Goal: Task Accomplishment & Management: Manage account settings

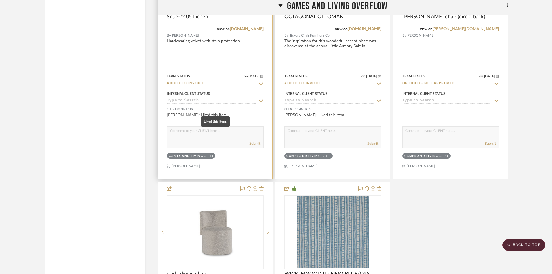
scroll to position [2350, 0]
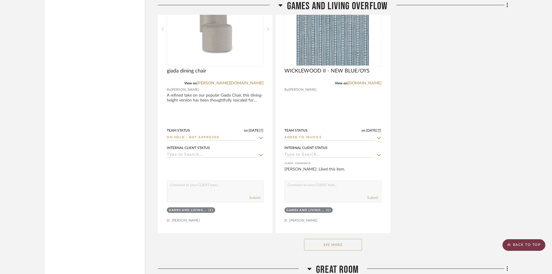
click at [523, 242] on scroll-to-top-button "BACK TO TOP" at bounding box center [524, 245] width 43 height 12
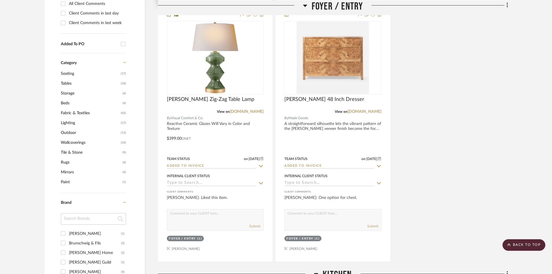
scroll to position [608, 0]
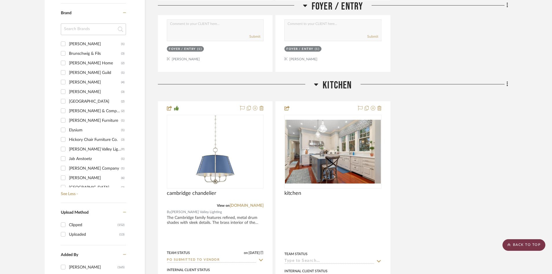
click at [523, 244] on scroll-to-top-button "BACK TO TOP" at bounding box center [524, 245] width 43 height 12
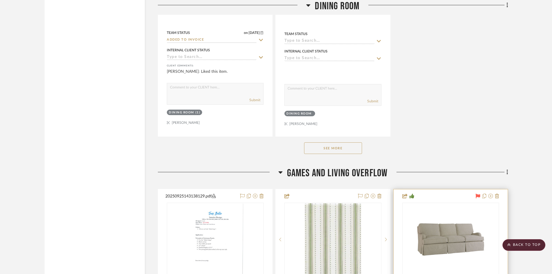
scroll to position [1651, 0]
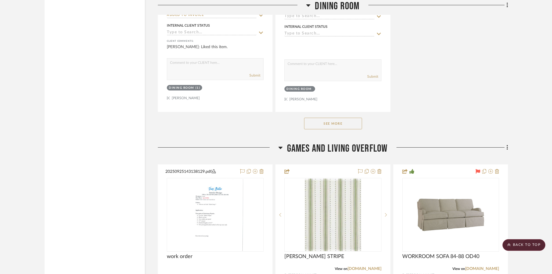
click at [345, 125] on button "See More" at bounding box center [333, 124] width 58 height 12
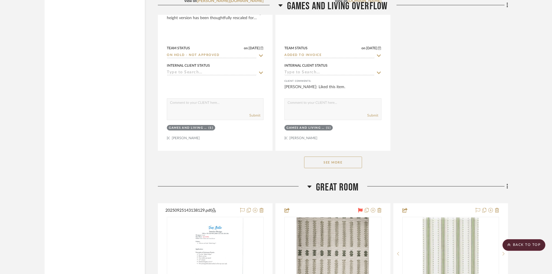
scroll to position [2694, 0]
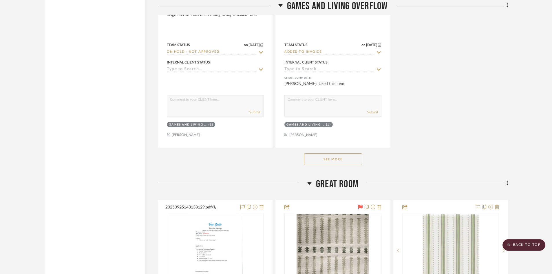
click at [338, 157] on button "See More" at bounding box center [333, 159] width 58 height 12
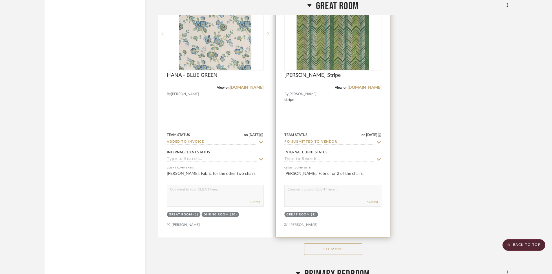
scroll to position [3997, 0]
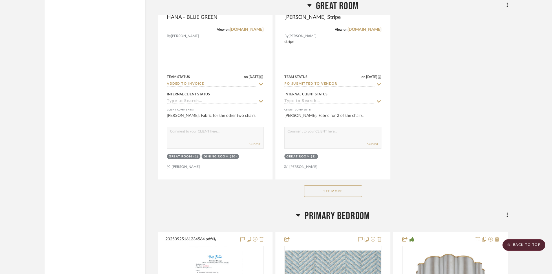
click at [333, 192] on button "See More" at bounding box center [333, 191] width 58 height 12
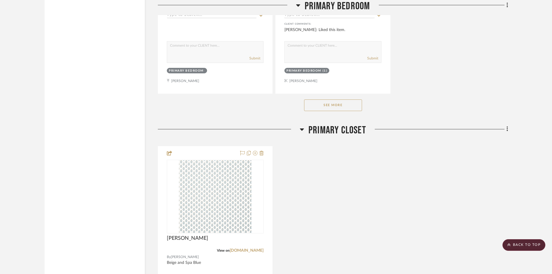
scroll to position [5677, 0]
click at [334, 101] on button "See More" at bounding box center [333, 104] width 58 height 12
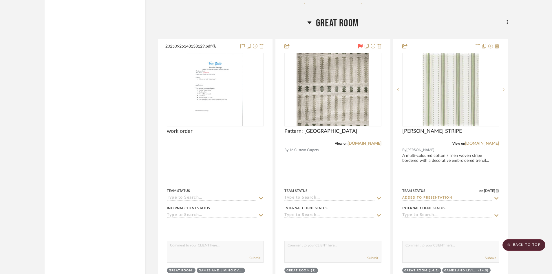
scroll to position [3360, 0]
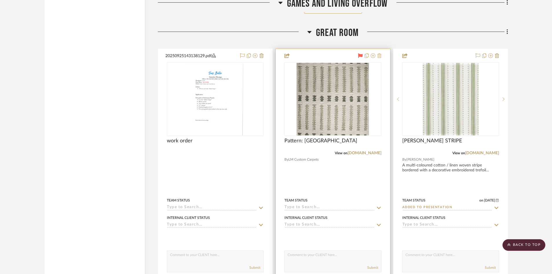
click at [379, 54] on icon at bounding box center [379, 55] width 4 height 5
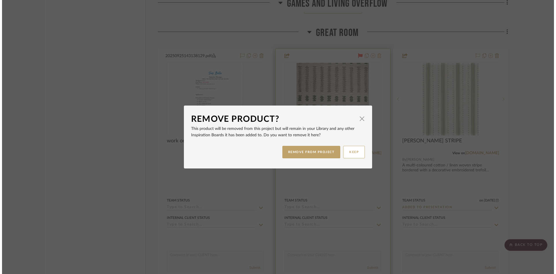
scroll to position [0, 0]
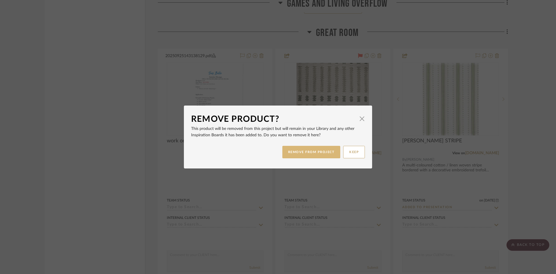
click at [306, 152] on button "REMOVE FROM PROJECT" at bounding box center [311, 152] width 58 height 12
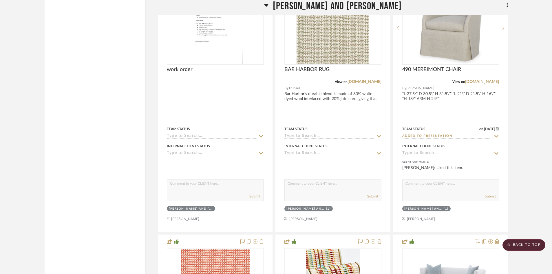
scroll to position [9993, 0]
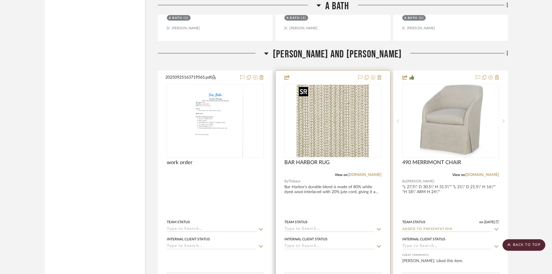
click at [330, 138] on img "0" at bounding box center [333, 121] width 72 height 72
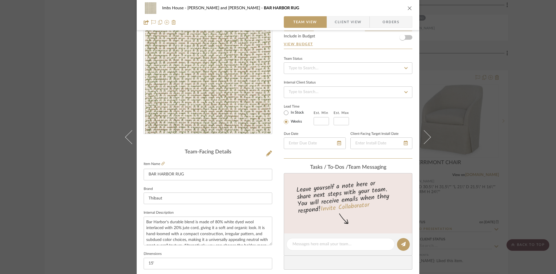
scroll to position [145, 0]
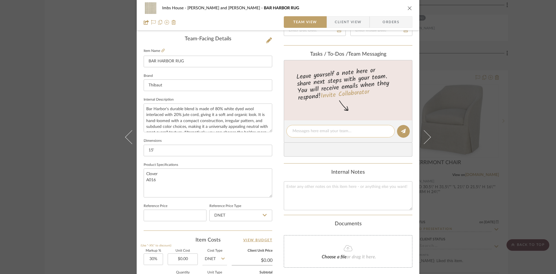
click at [332, 133] on textarea at bounding box center [341, 131] width 96 height 6
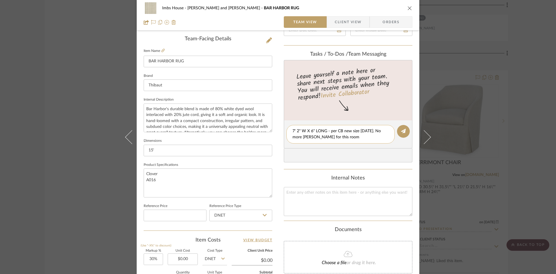
type textarea "7' 2" W X 6" LONG - per CB new size [DATE]. No more [PERSON_NAME] for this room."
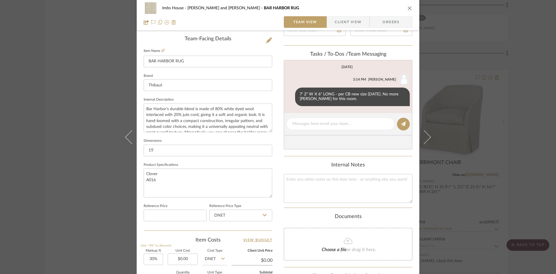
click at [408, 7] on icon "close" at bounding box center [410, 8] width 5 height 5
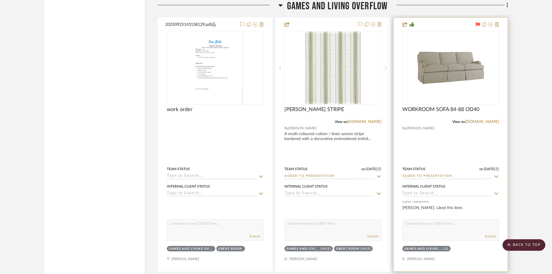
scroll to position [2057, 0]
click at [451, 70] on img "0" at bounding box center [450, 67] width 72 height 72
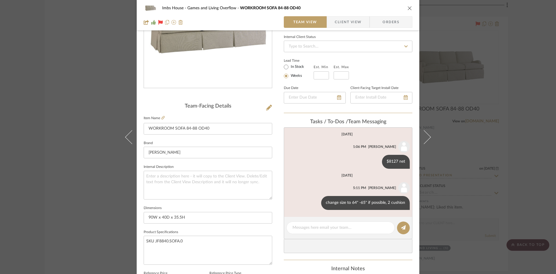
scroll to position [87, 0]
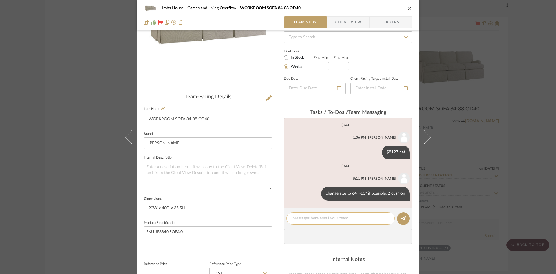
click at [325, 220] on textarea at bounding box center [341, 218] width 96 height 6
click at [341, 218] on textarea "In [PERSON_NAME] Jofa floral. UPDATE" at bounding box center [341, 221] width 96 height 12
type textarea "In [PERSON_NAME] Jofa floral. UPDATE 64" 2 cushion"
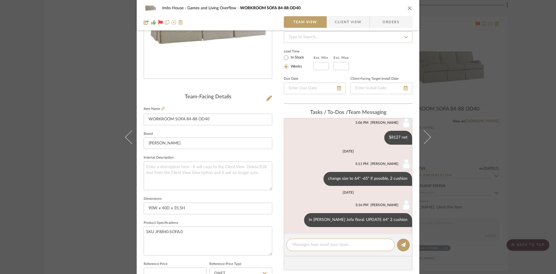
click at [408, 6] on icon "close" at bounding box center [410, 8] width 5 height 5
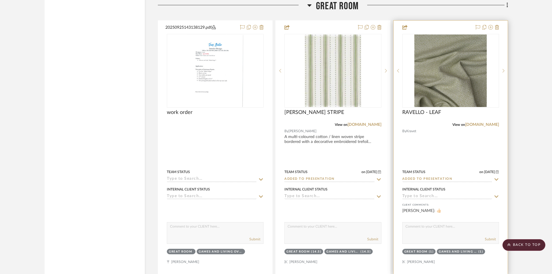
scroll to position [3389, 0]
click at [498, 26] on icon at bounding box center [497, 26] width 4 height 5
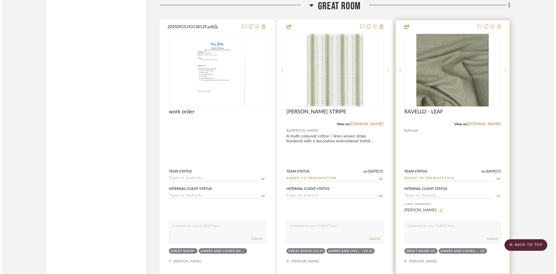
scroll to position [0, 0]
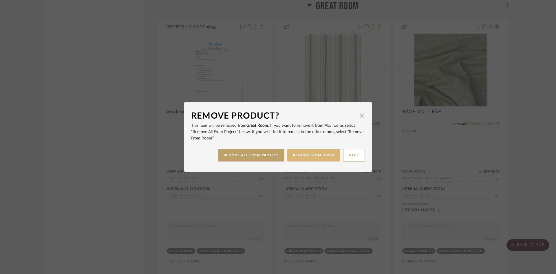
click at [309, 152] on button "REMOVE FROM ROOM" at bounding box center [313, 155] width 53 height 12
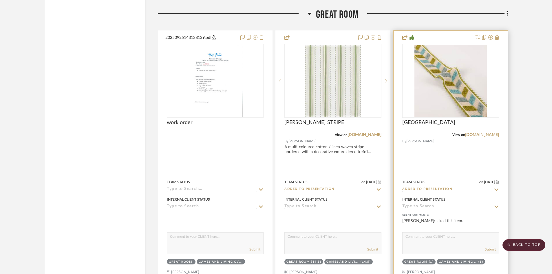
scroll to position [3360, 0]
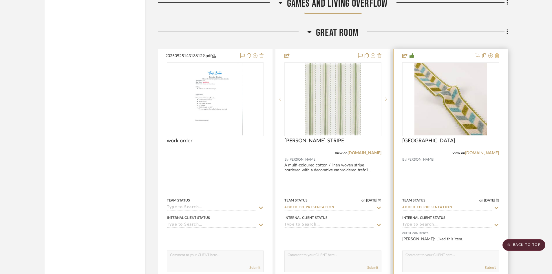
click at [498, 55] on icon at bounding box center [497, 55] width 4 height 5
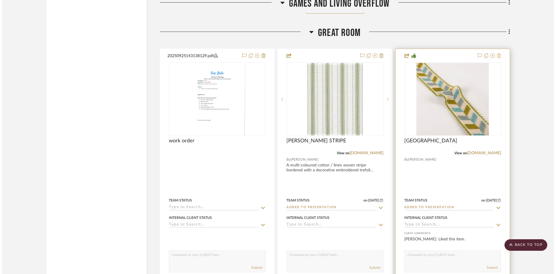
scroll to position [0, 0]
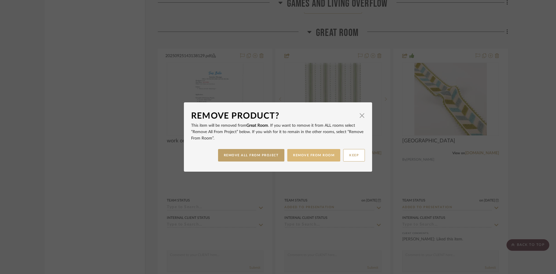
click at [315, 154] on button "REMOVE FROM ROOM" at bounding box center [313, 155] width 53 height 12
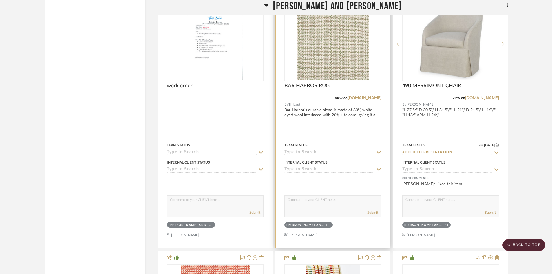
scroll to position [9819, 0]
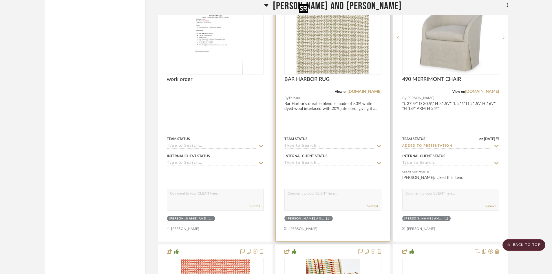
click at [329, 56] on img "0" at bounding box center [333, 37] width 72 height 72
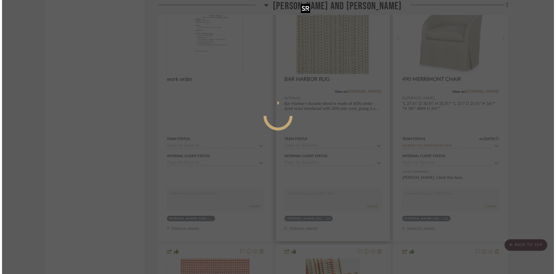
scroll to position [0, 0]
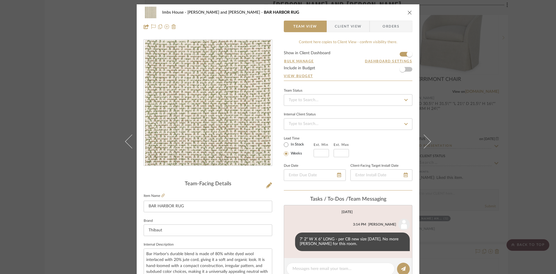
click at [408, 12] on icon "close" at bounding box center [410, 12] width 5 height 5
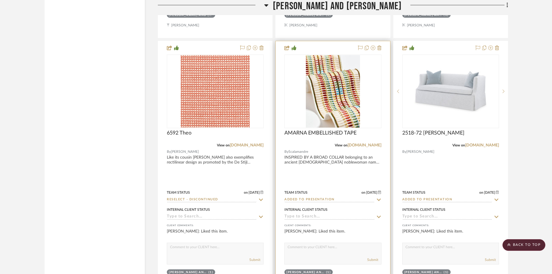
scroll to position [10022, 0]
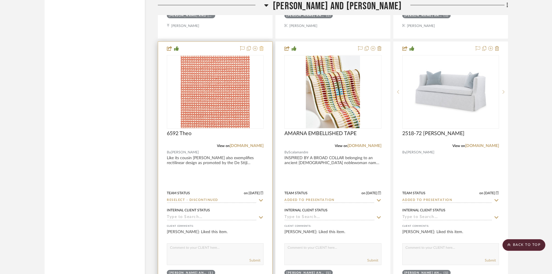
click at [260, 48] on icon at bounding box center [262, 48] width 4 height 5
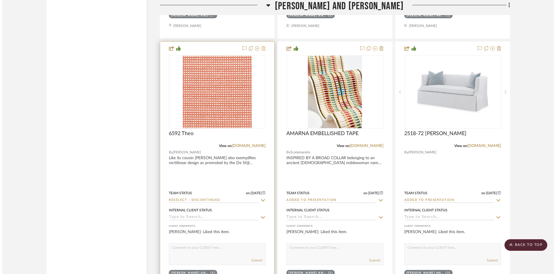
scroll to position [0, 0]
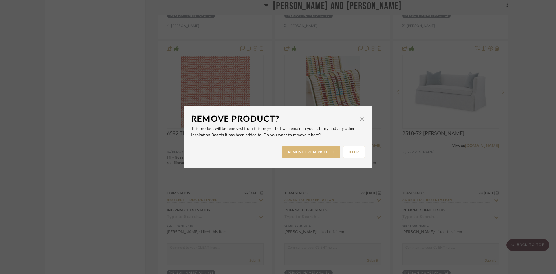
click at [299, 151] on button "REMOVE FROM PROJECT" at bounding box center [311, 152] width 58 height 12
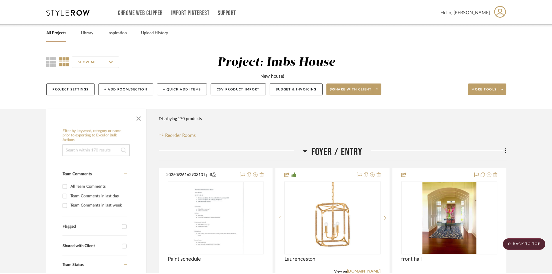
scroll to position [10022, 0]
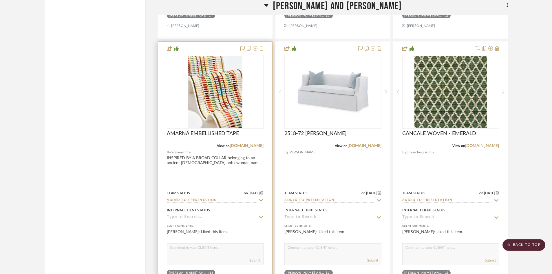
click at [261, 48] on icon at bounding box center [262, 48] width 4 height 5
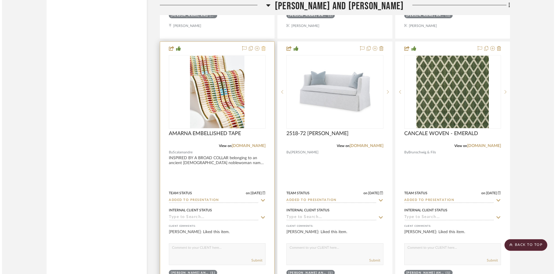
scroll to position [0, 0]
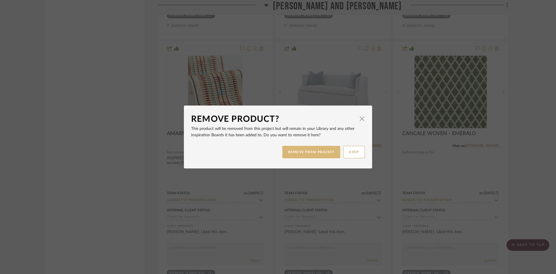
click at [307, 152] on button "REMOVE FROM PROJECT" at bounding box center [311, 152] width 58 height 12
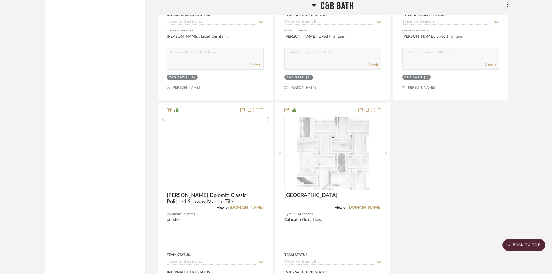
scroll to position [11296, 0]
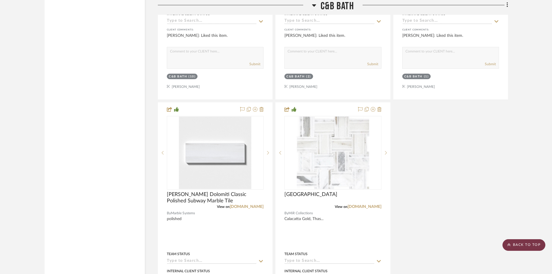
click at [532, 245] on scroll-to-top-button "BACK TO TOP" at bounding box center [524, 245] width 43 height 12
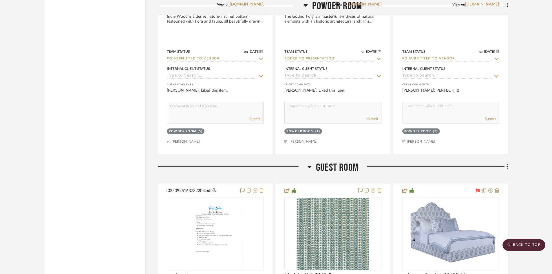
scroll to position [11644, 0]
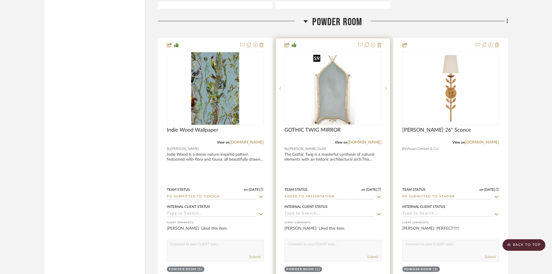
click at [332, 107] on img "0" at bounding box center [333, 88] width 44 height 72
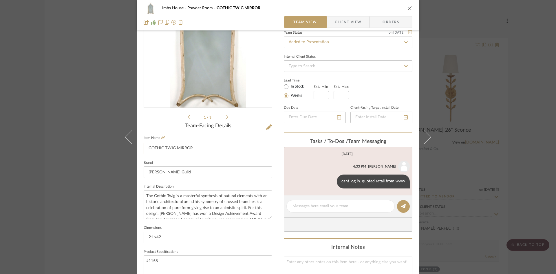
scroll to position [29, 0]
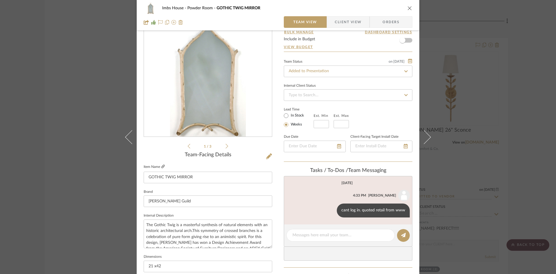
click at [162, 165] on icon at bounding box center [162, 166] width 3 height 3
click at [407, 8] on button "close" at bounding box center [409, 8] width 5 height 5
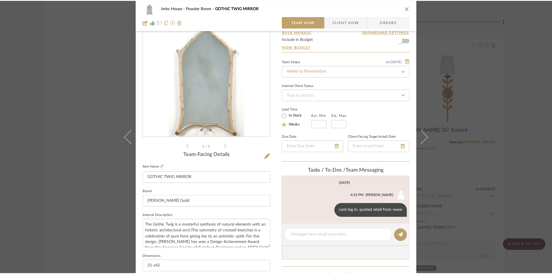
scroll to position [11644, 0]
